Goal: Navigation & Orientation: Find specific page/section

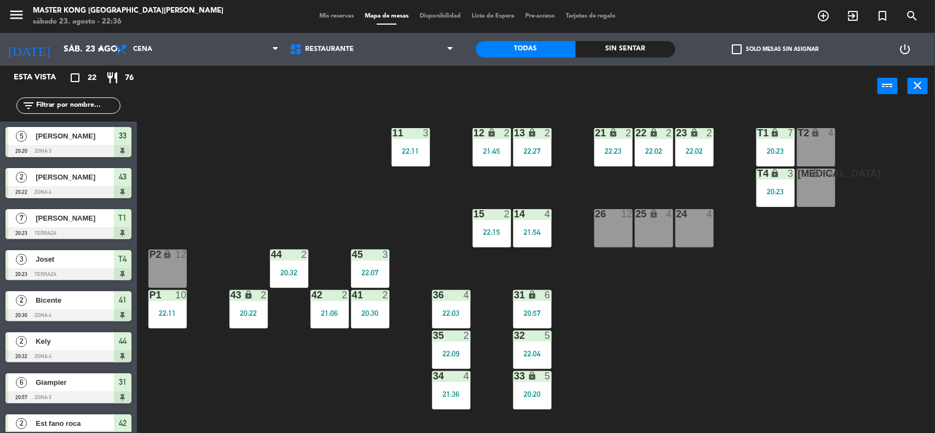
click at [314, 15] on span "Mis reservas" at bounding box center [336, 16] width 45 height 6
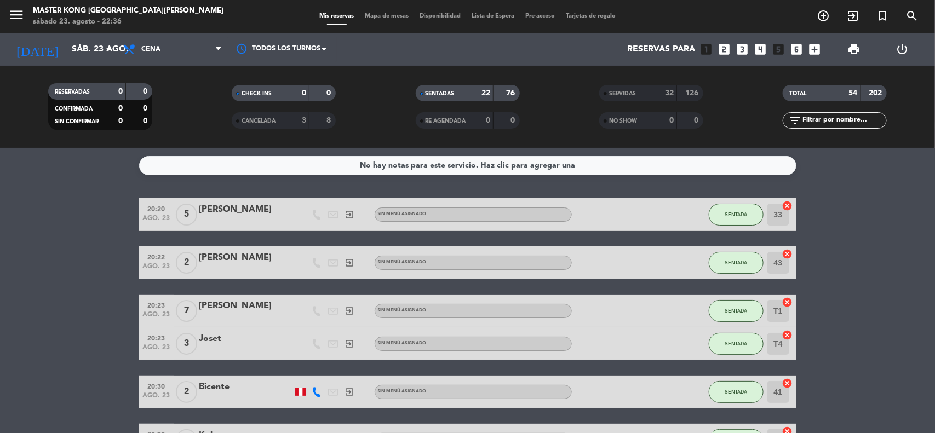
click at [370, 7] on div "menu Master Kong San Borja sábado 23. agosto - 22:36 Mis reservas Mapa de mesas…" at bounding box center [467, 16] width 935 height 33
click at [373, 10] on div "menu Master Kong San Borja sábado 23. agosto - 22:36 Mis reservas Mapa de mesas…" at bounding box center [467, 16] width 935 height 33
click at [373, 12] on div "Mis reservas Mapa de mesas Disponibilidad Lista de Espera Pre-acceso Tarjetas d…" at bounding box center [467, 17] width 307 height 10
click at [373, 20] on div "Mis reservas Mapa de mesas Disponibilidad Lista de Espera Pre-acceso Tarjetas d…" at bounding box center [467, 17] width 307 height 10
click at [377, 20] on div "Mis reservas Mapa de mesas Disponibilidad Lista de Espera Pre-acceso Tarjetas d…" at bounding box center [467, 17] width 307 height 10
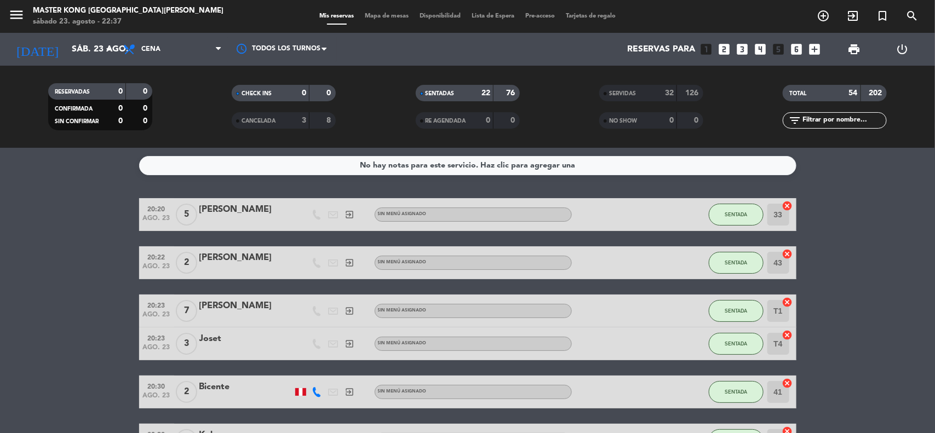
click at [390, 12] on div "Mis reservas Mapa de mesas Disponibilidad Lista de Espera Pre-acceso Tarjetas d…" at bounding box center [467, 17] width 307 height 10
click at [386, 15] on span "Mapa de mesas" at bounding box center [386, 16] width 55 height 6
